Goal: Use online tool/utility: Utilize a website feature to perform a specific function

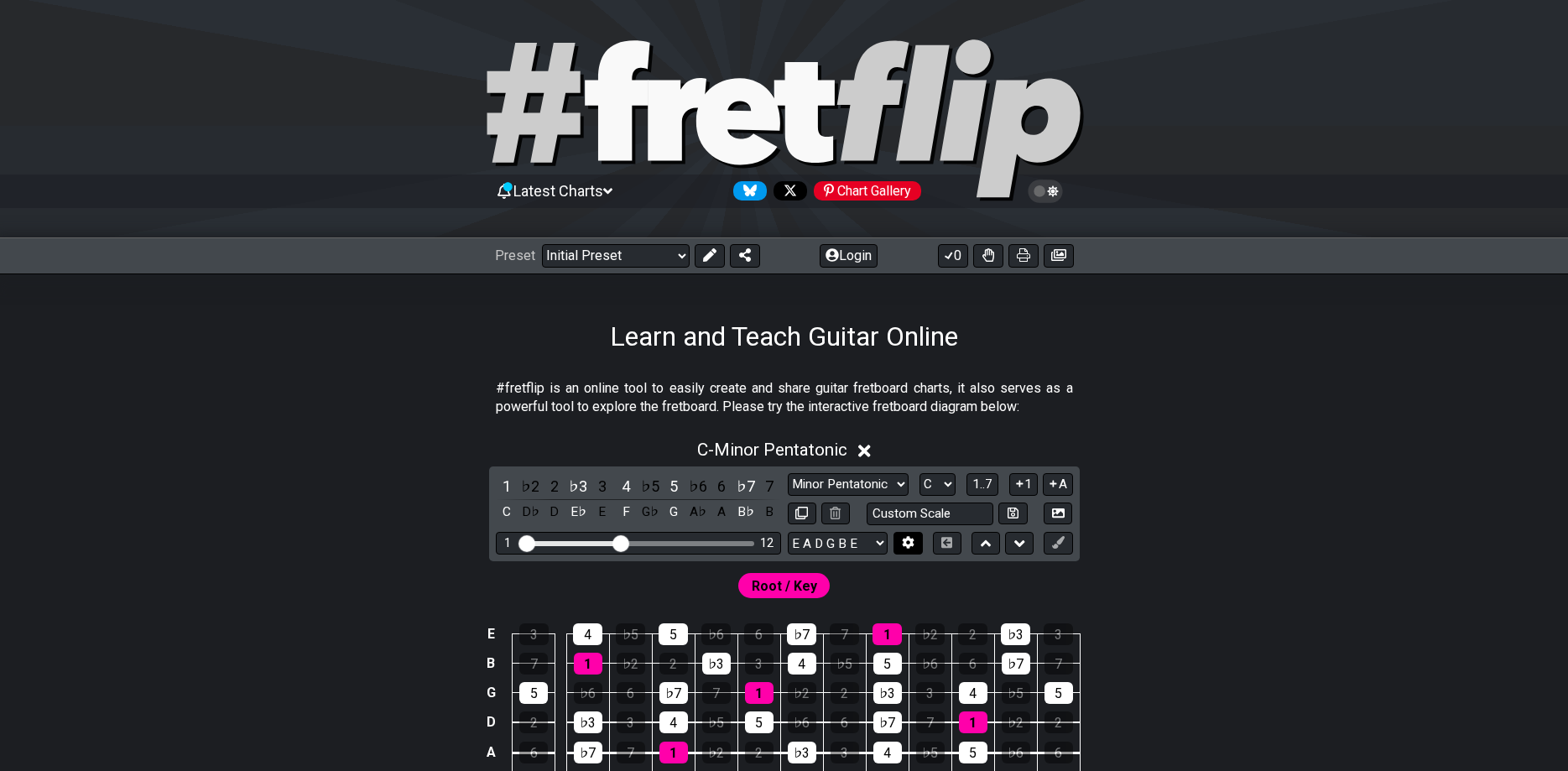
scroll to position [171, 0]
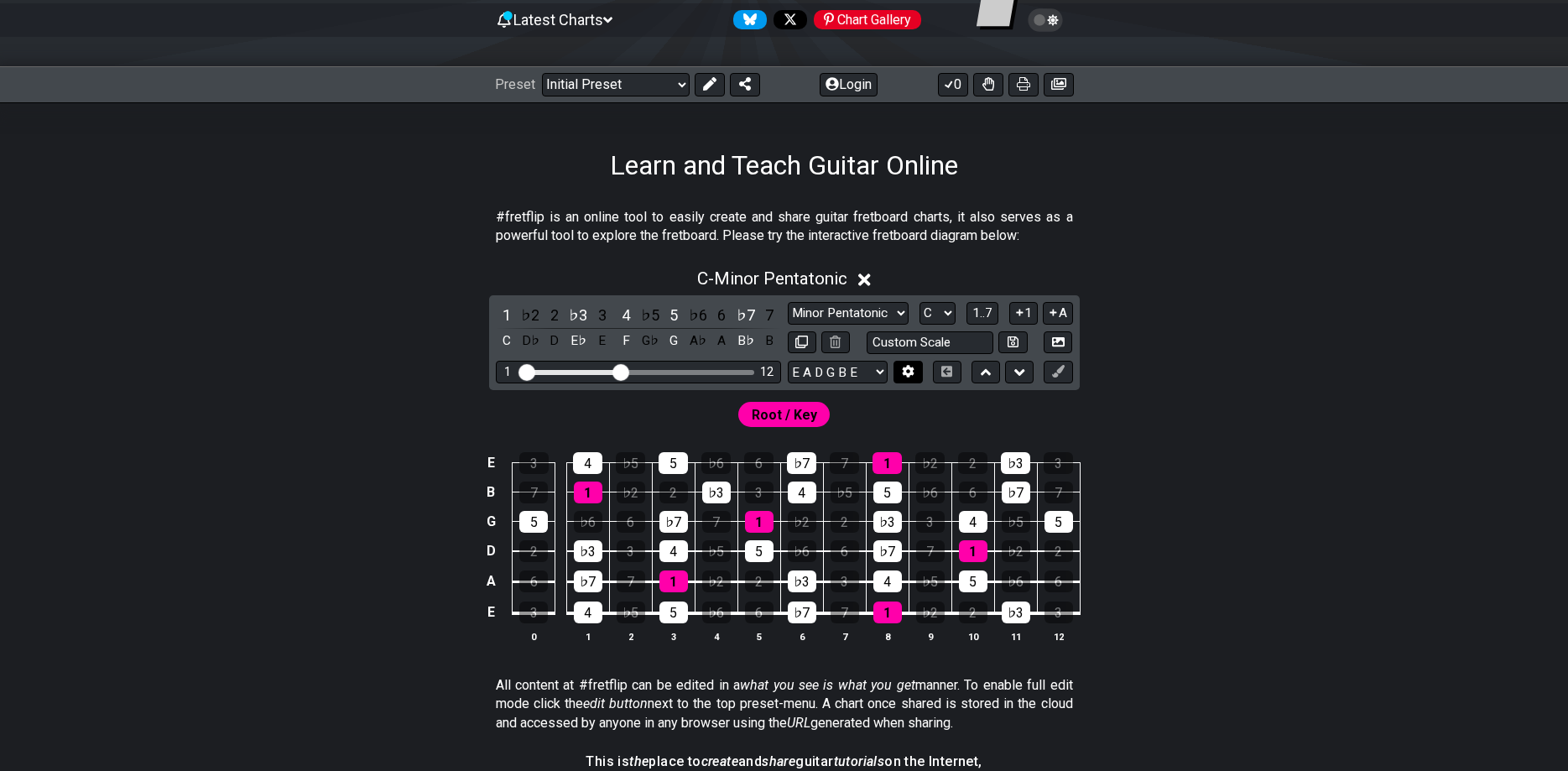
click at [911, 377] on icon at bounding box center [908, 370] width 13 height 13
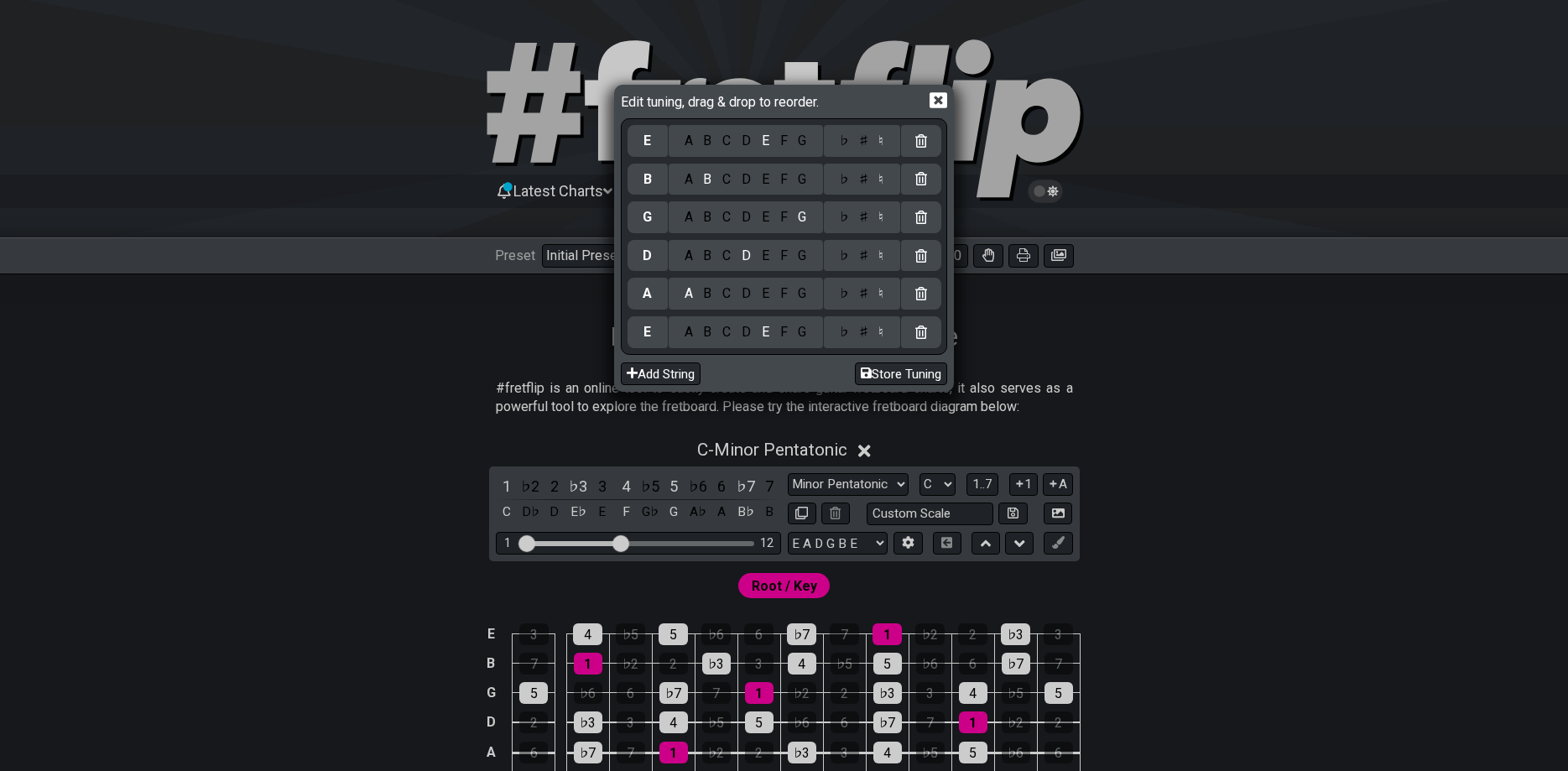
click at [932, 99] on icon at bounding box center [938, 101] width 18 height 16
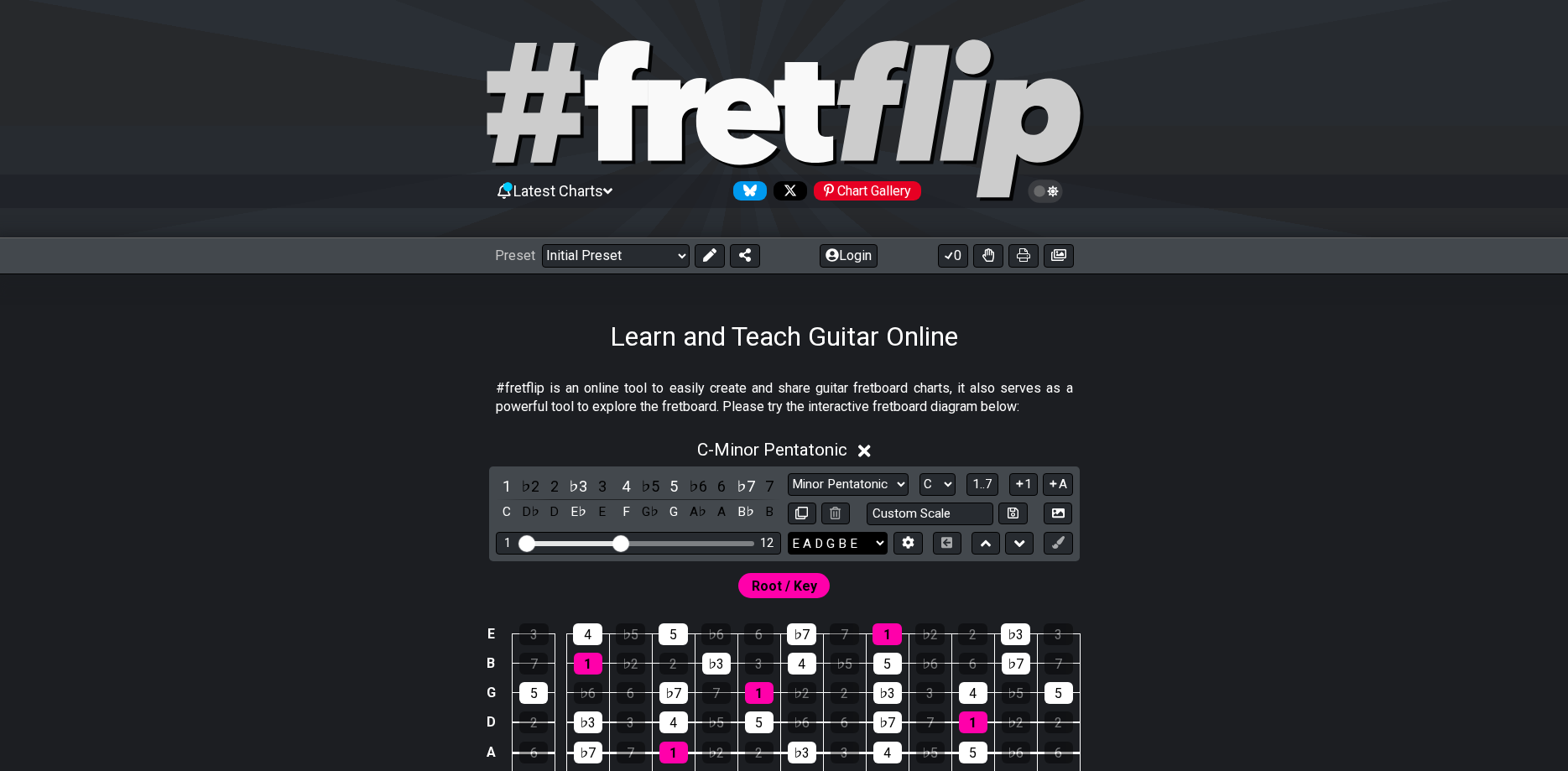
click at [788, 531] on select "E A D G B E E A D G B E E A D G B E B E A D F♯ B A D G C E A D A D G B E E♭ A♭ …" at bounding box center [838, 542] width 100 height 23
select select "C G C F A D"
click option "C G C F A D" at bounding box center [0, 0] width 0 height 0
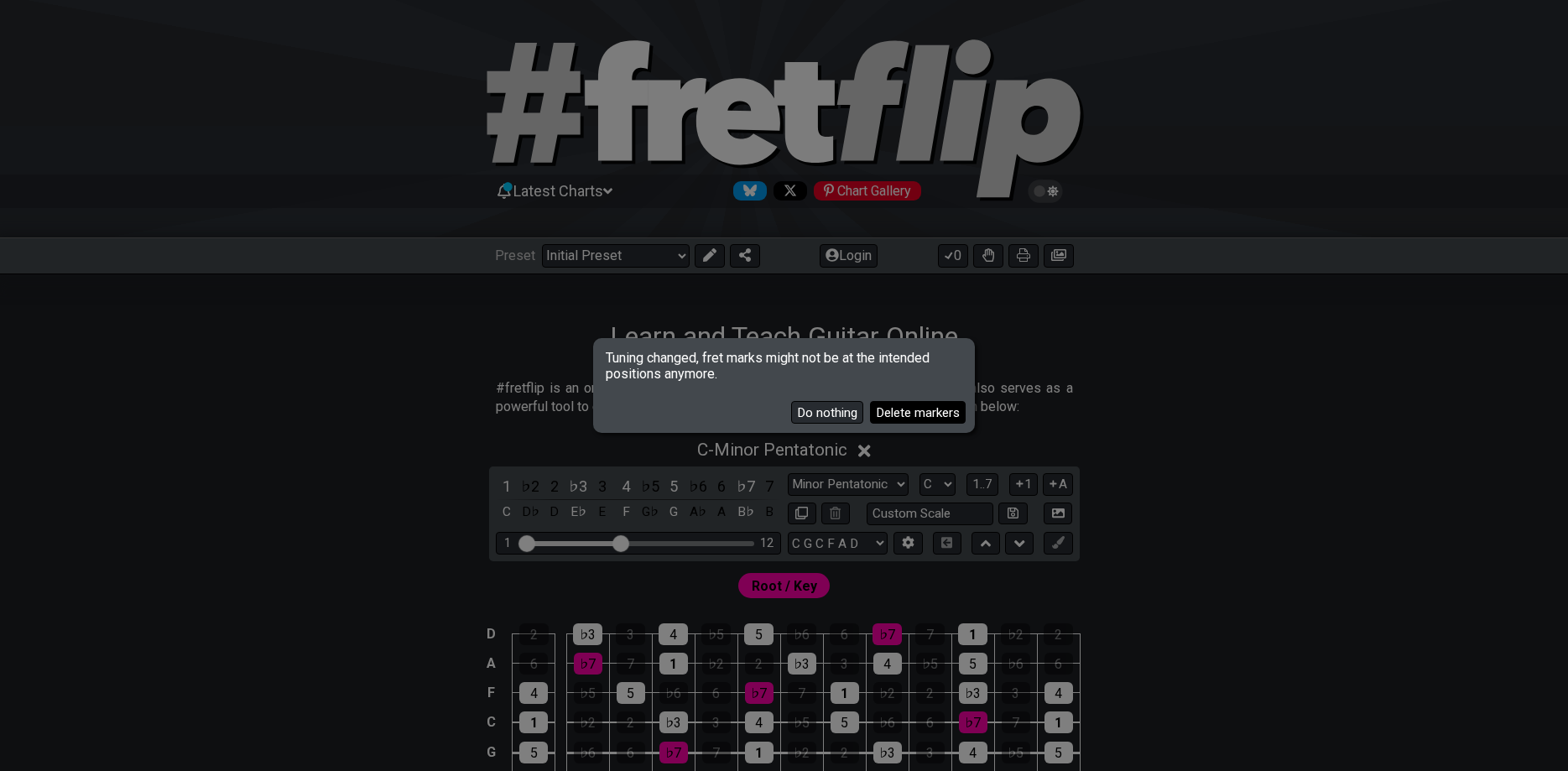
click at [893, 410] on button "Delete markers" at bounding box center [917, 412] width 95 height 23
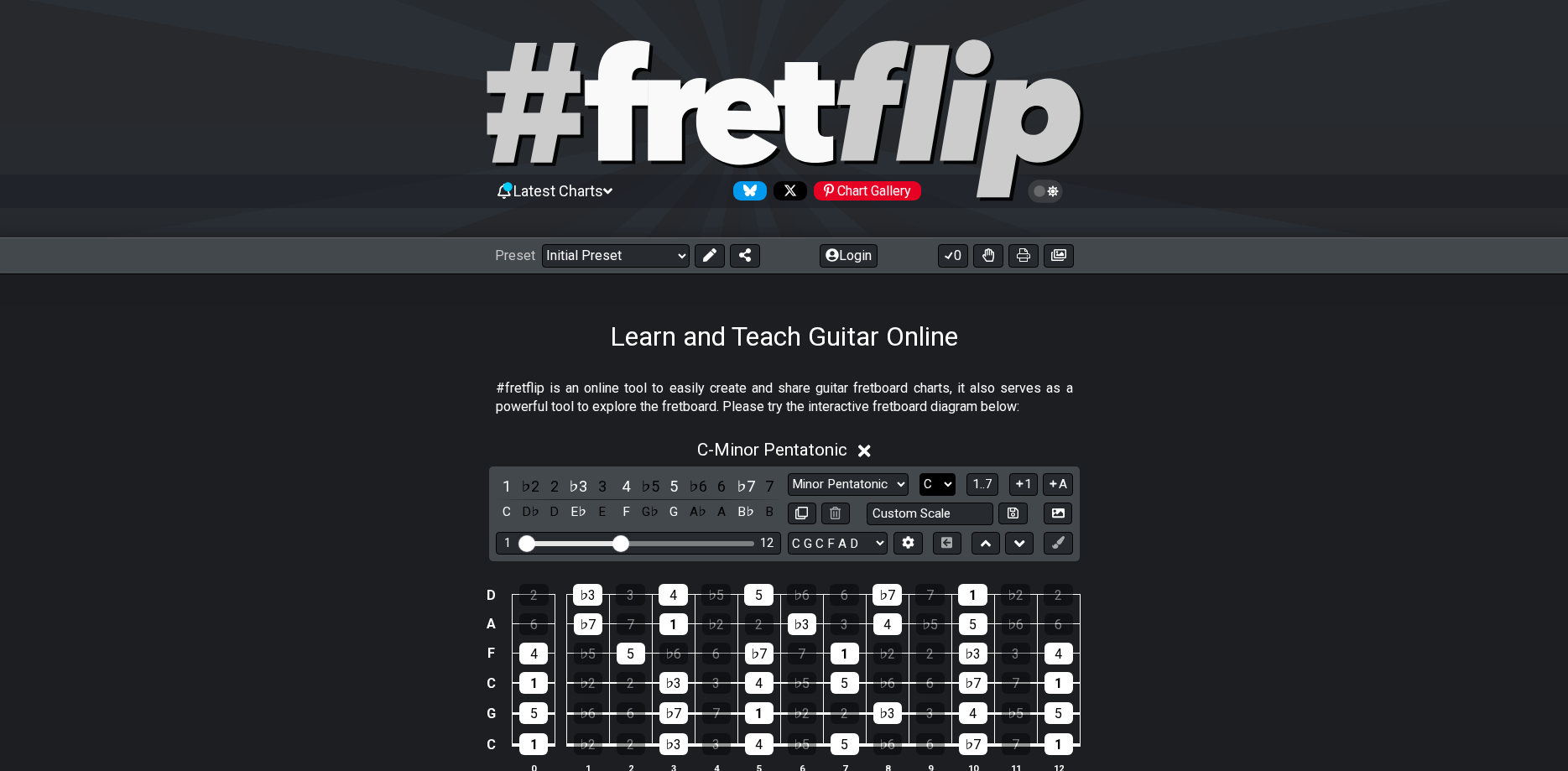
click at [920, 473] on select "A♭ A A♯ B♭ B C C♯ D♭ D D♯ E♭ E F F♯ G♭ G G♯" at bounding box center [937, 484] width 36 height 23
select select "E"
click option "E" at bounding box center [0, 0] width 0 height 0
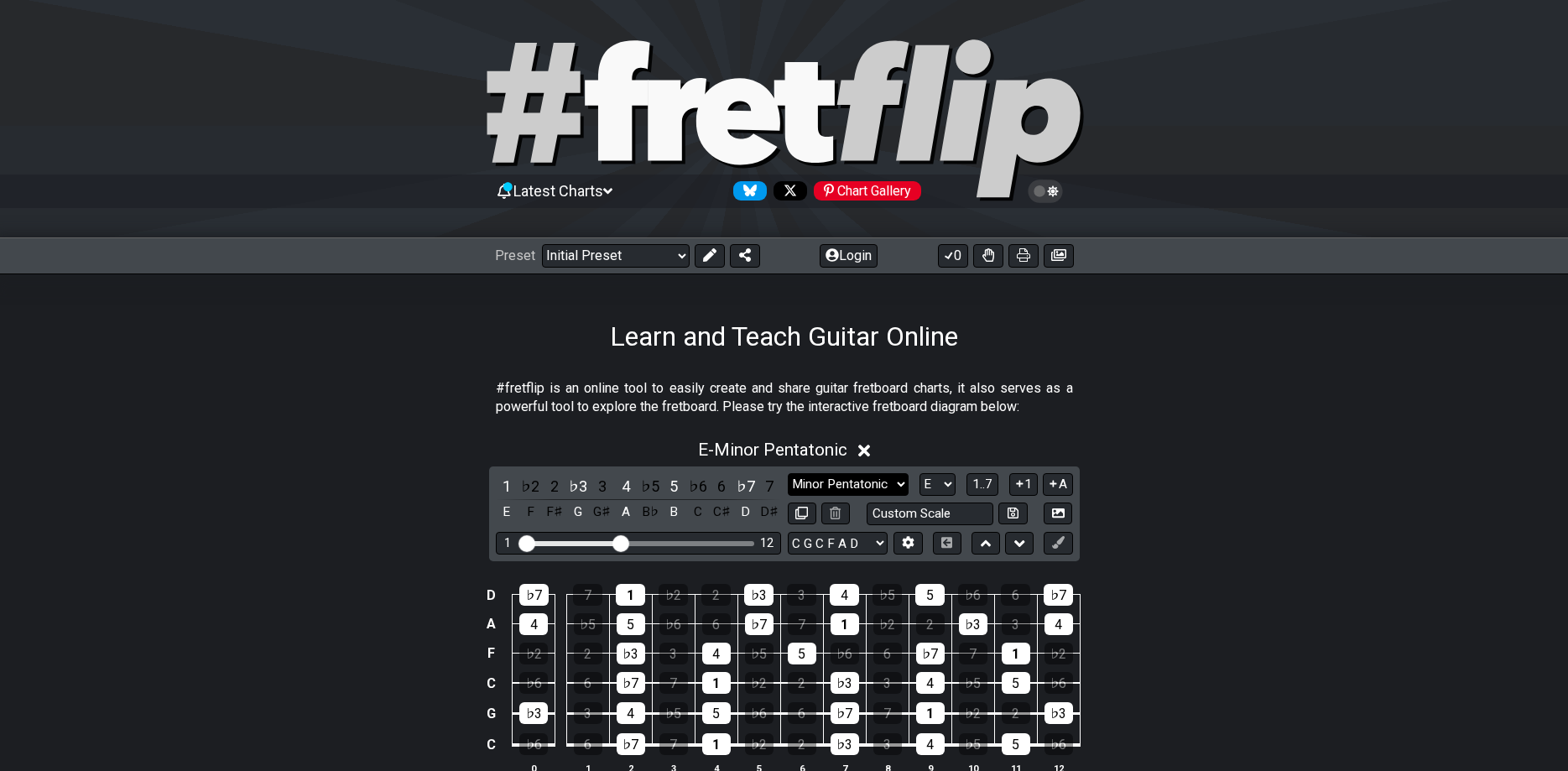
click at [788, 473] on select "Minor Pentatonic Click to edit Minor Pentatonic Major Pentatonic Minor Blues Ma…" at bounding box center [848, 484] width 121 height 23
select select "Minor / Aeolian"
click option "Minor / Aeolian" at bounding box center [0, 0] width 0 height 0
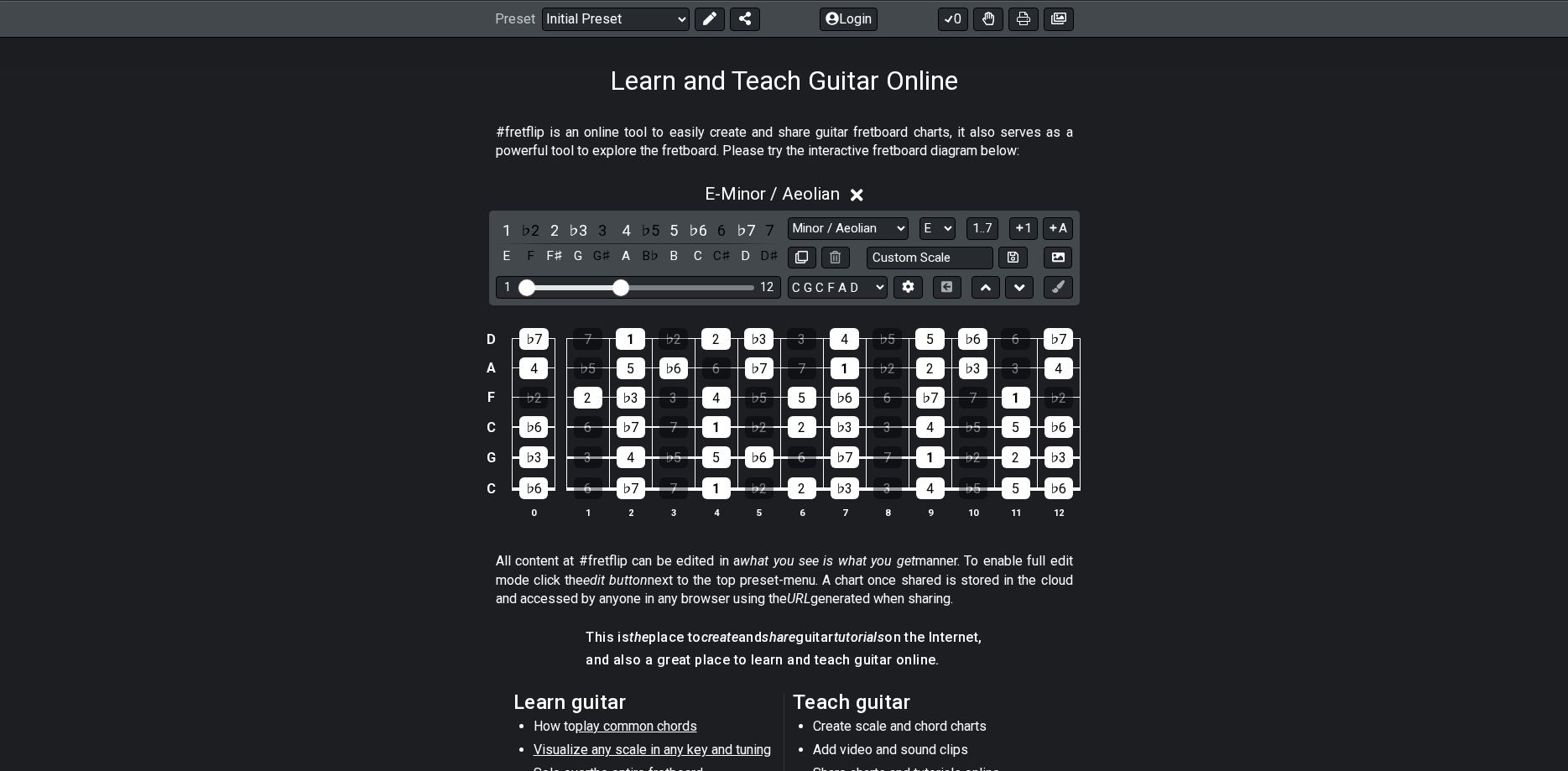
scroll to position [256, 0]
drag, startPoint x: 628, startPoint y: 283, endPoint x: 649, endPoint y: 278, distance: 21.6
click at [649, 285] on input "Visible fret range" at bounding box center [638, 285] width 238 height 0
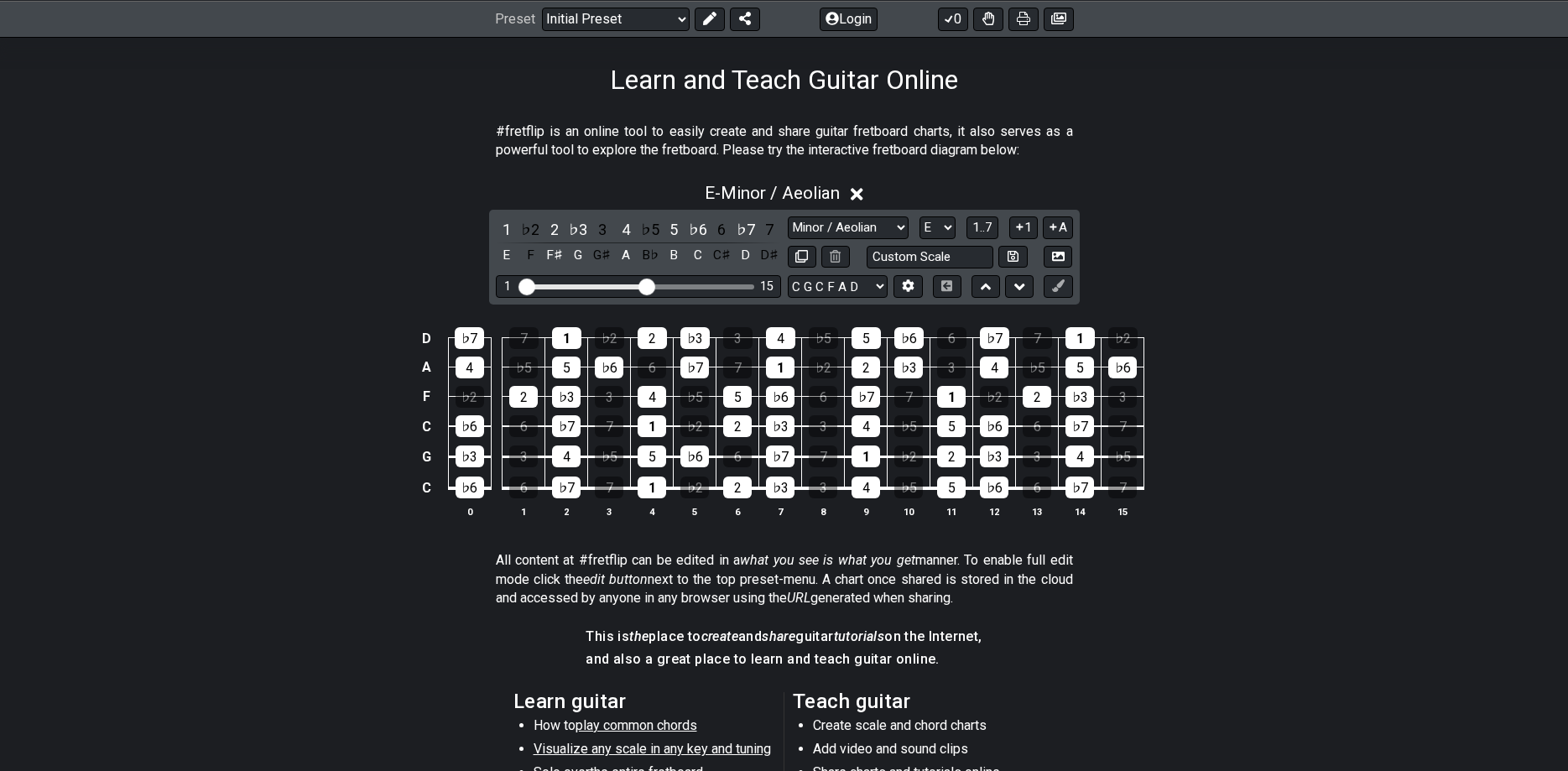
click at [650, 285] on input "Visible fret range" at bounding box center [638, 285] width 238 height 0
drag, startPoint x: 644, startPoint y: 288, endPoint x: 707, endPoint y: 294, distance: 63.3
click at [707, 285] on input "Visible fret range" at bounding box center [638, 285] width 238 height 0
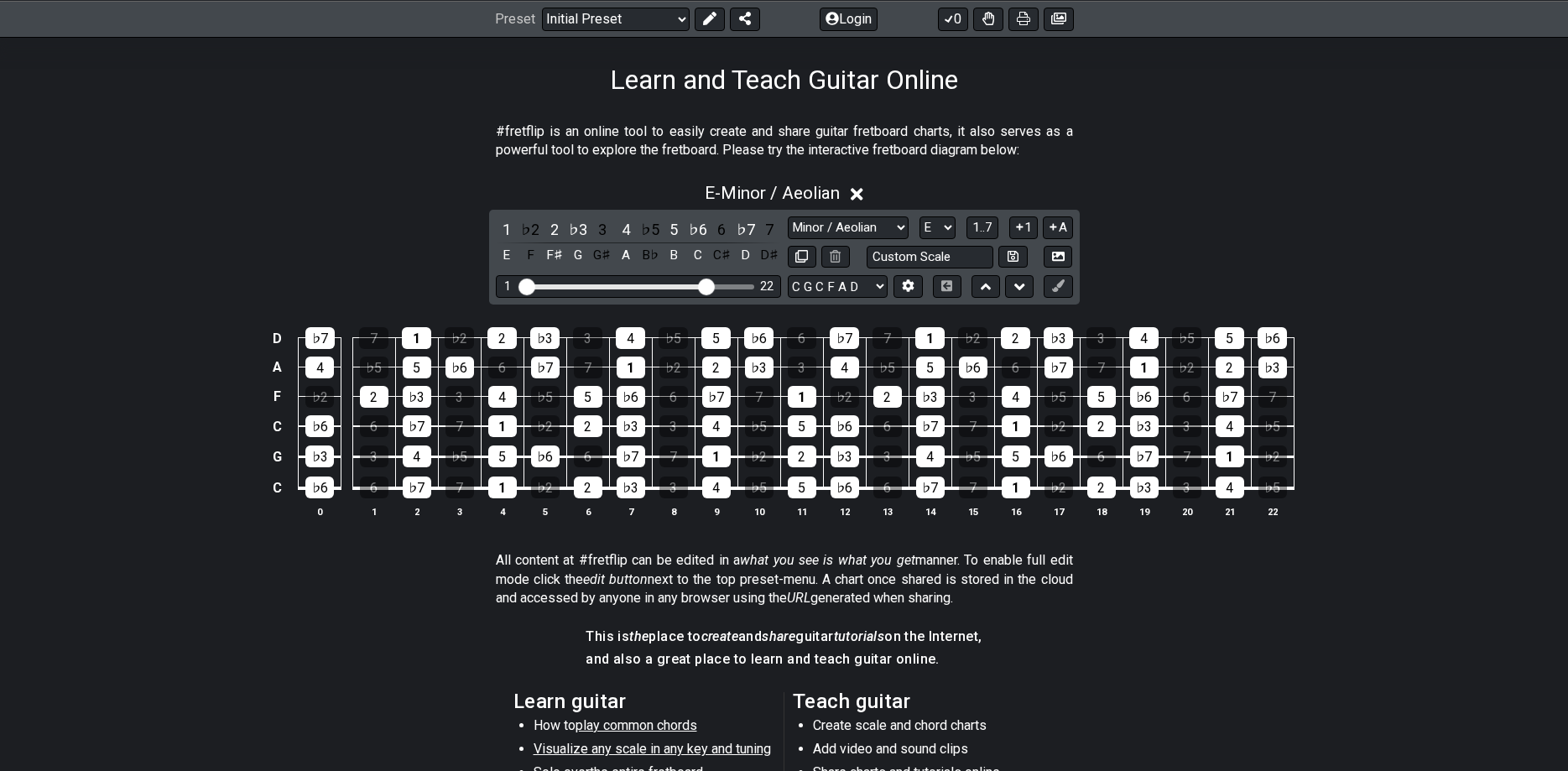
click at [1206, 570] on section "All content at #fretflip can be edited in a what you see is what you get manner…" at bounding box center [784, 582] width 1309 height 77
